Goal: Task Accomplishment & Management: Complete application form

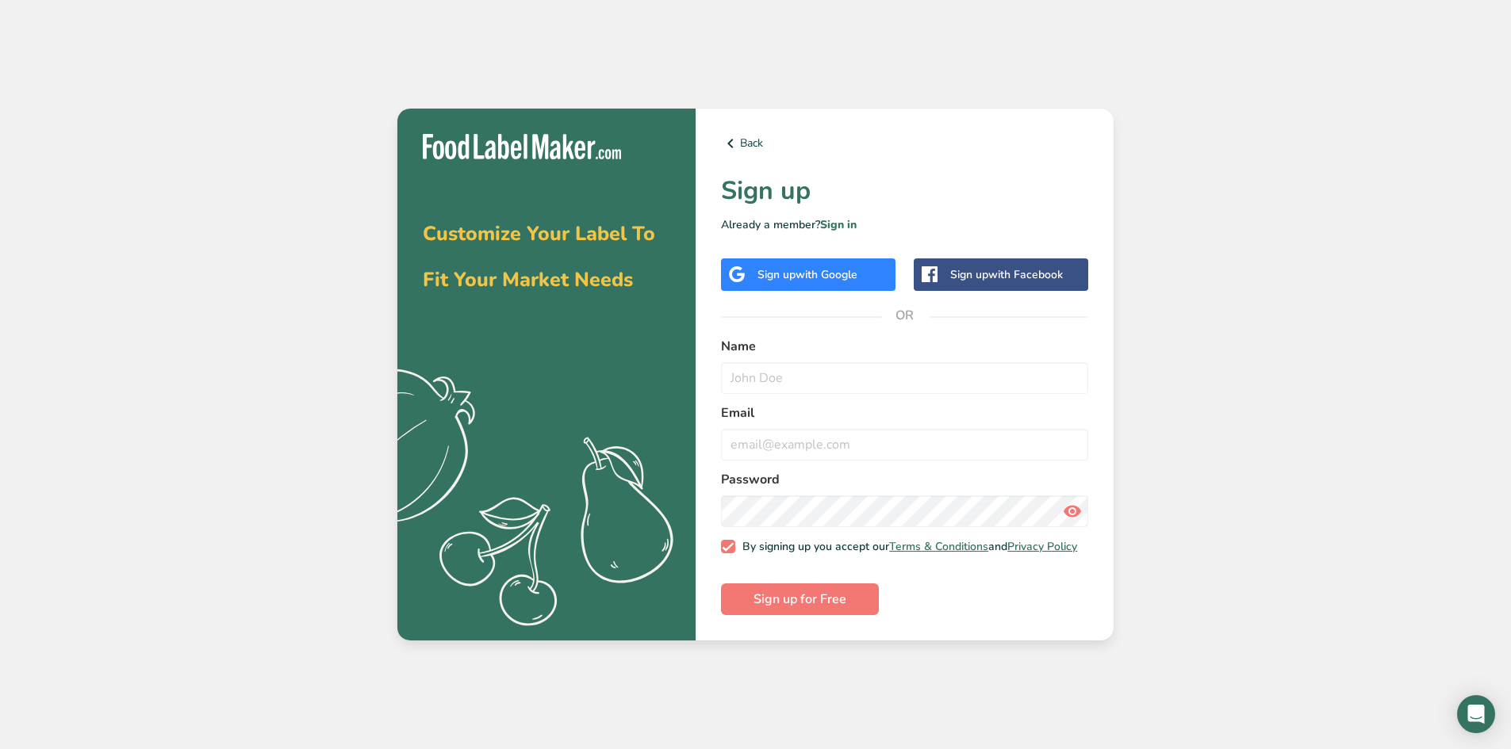
click at [795, 278] on div "Sign up with Google" at bounding box center [808, 274] width 174 height 33
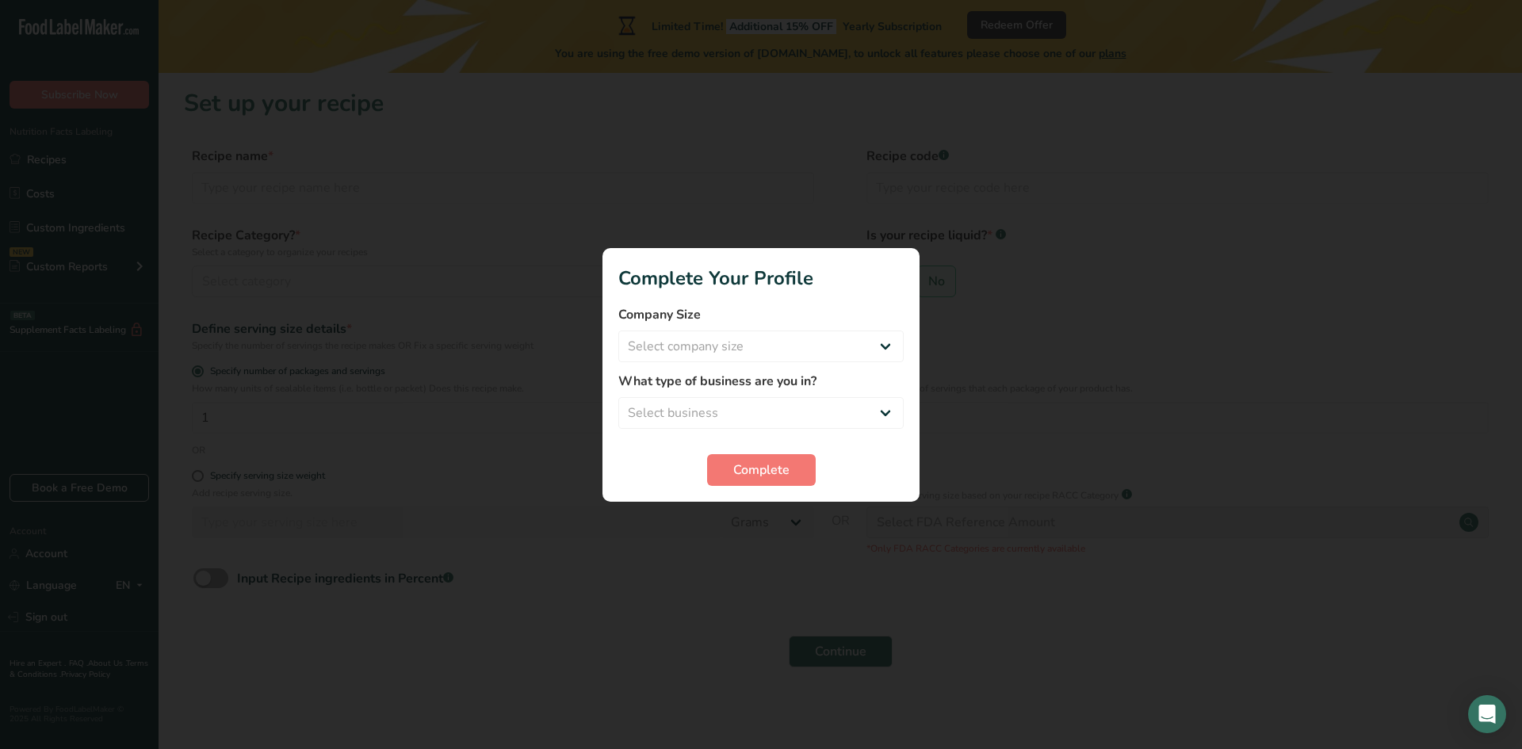
click at [1012, 17] on div at bounding box center [761, 374] width 1522 height 749
click at [757, 341] on select "Select company size Fewer than 10 Employees 10 to 50 Employees 51 to 500 Employ…" at bounding box center [760, 347] width 285 height 32
select select "4"
click at [618, 331] on select "Select company size Fewer than 10 Employees 10 to 50 Employees 51 to 500 Employ…" at bounding box center [760, 347] width 285 height 32
click at [712, 414] on select "Select business Packaged Food Manufacturer Restaurant & Cafe Bakery Meal Plans …" at bounding box center [760, 413] width 285 height 32
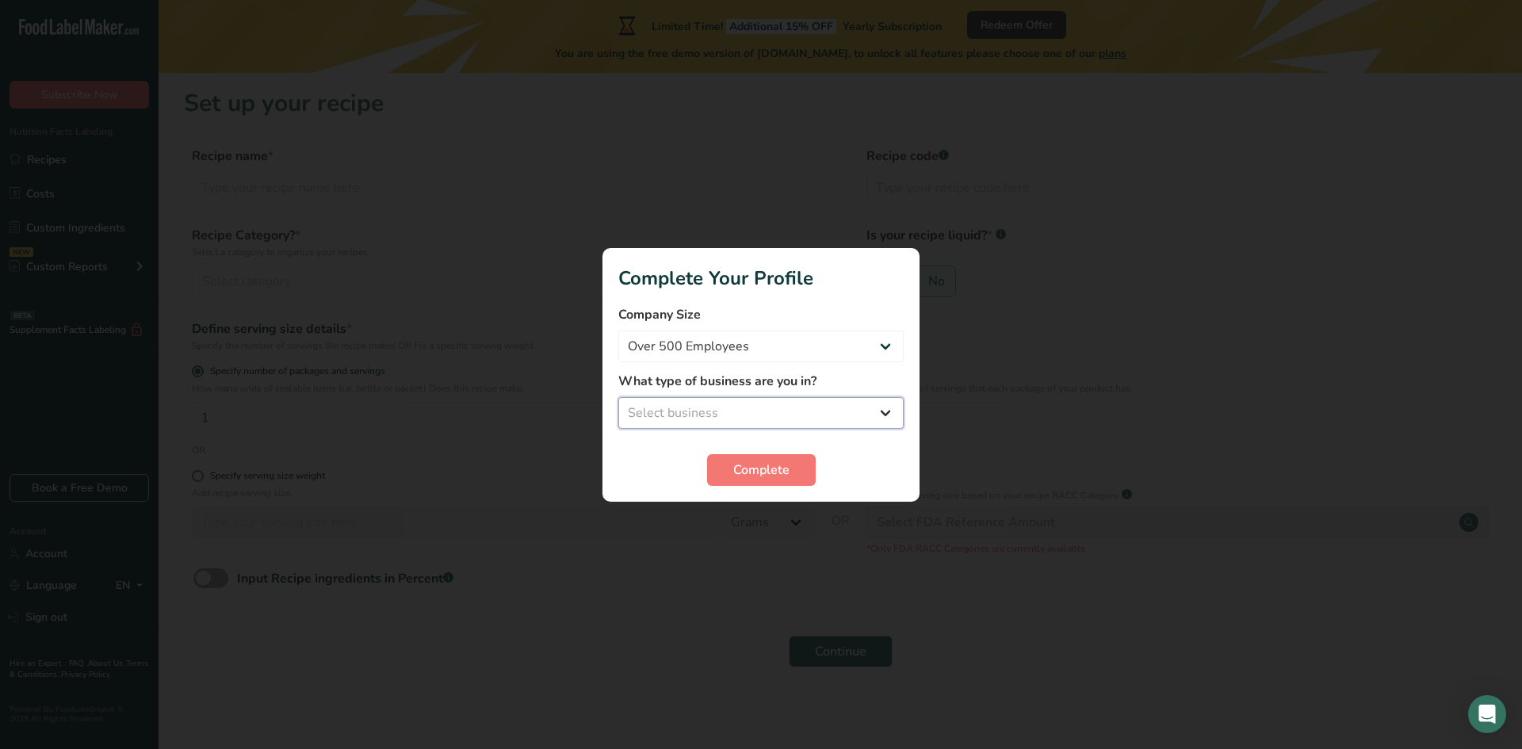
select select "1"
click at [618, 397] on select "Select business Packaged Food Manufacturer Restaurant & Cafe Bakery Meal Plans …" at bounding box center [760, 413] width 285 height 32
click at [791, 465] on button "Complete" at bounding box center [761, 470] width 109 height 32
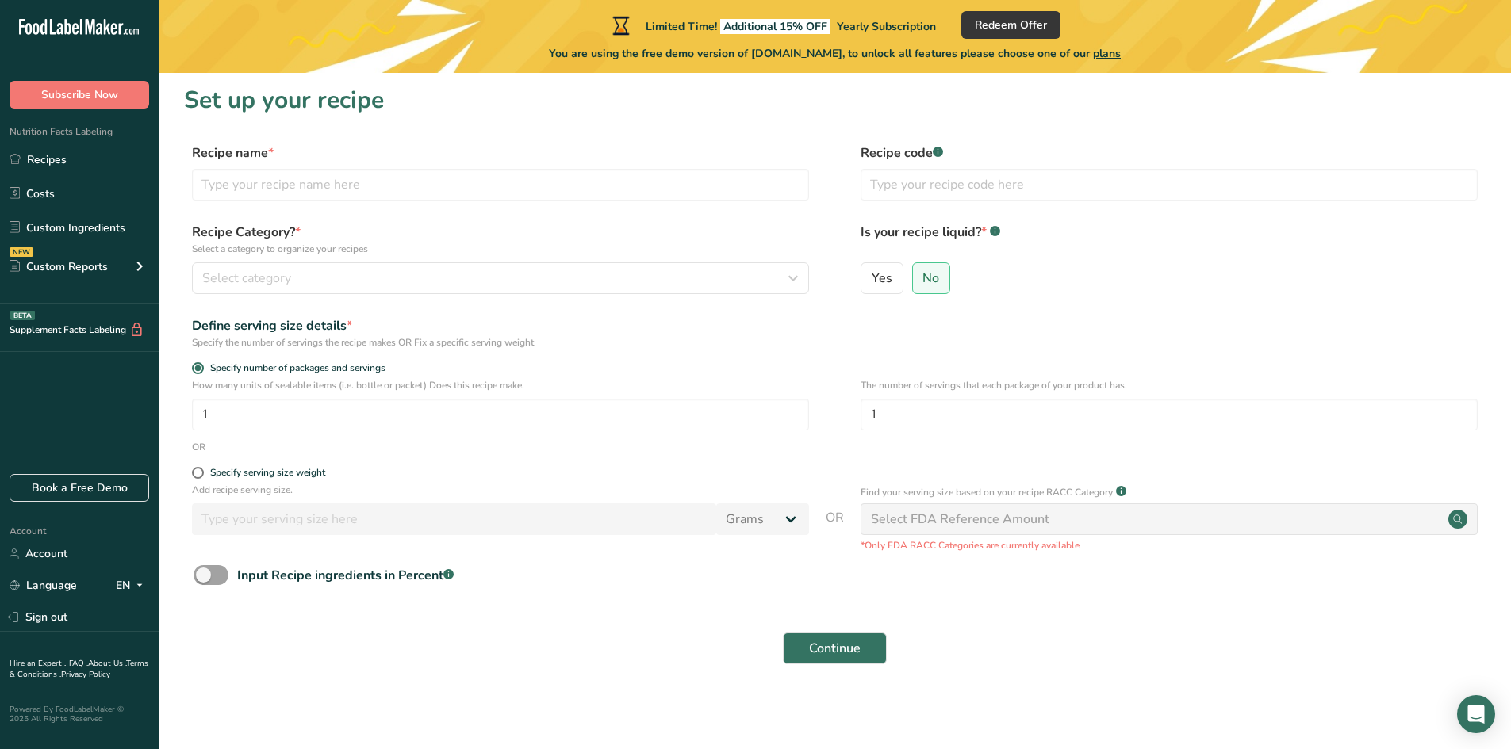
scroll to position [4, 0]
